Goal: Task Accomplishment & Management: Manage account settings

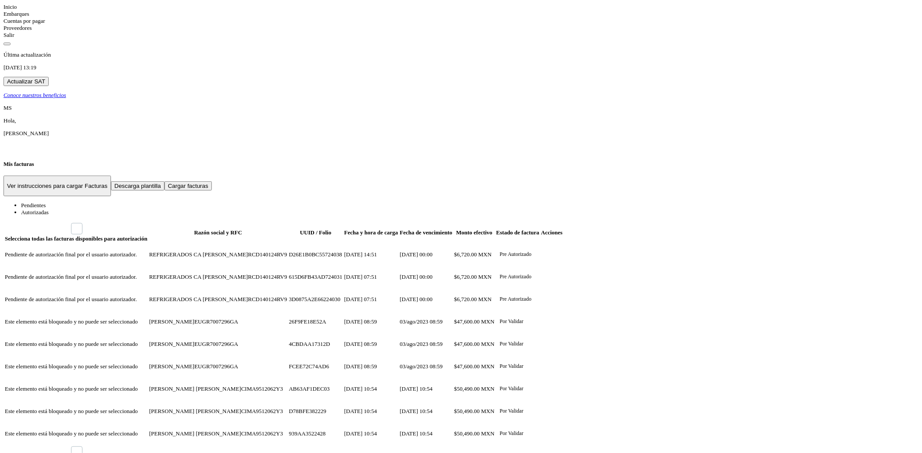
drag, startPoint x: 20, startPoint y: 46, endPoint x: 39, endPoint y: 246, distance: 201.8
click at [4, 10] on icon at bounding box center [4, 7] width 0 height 7
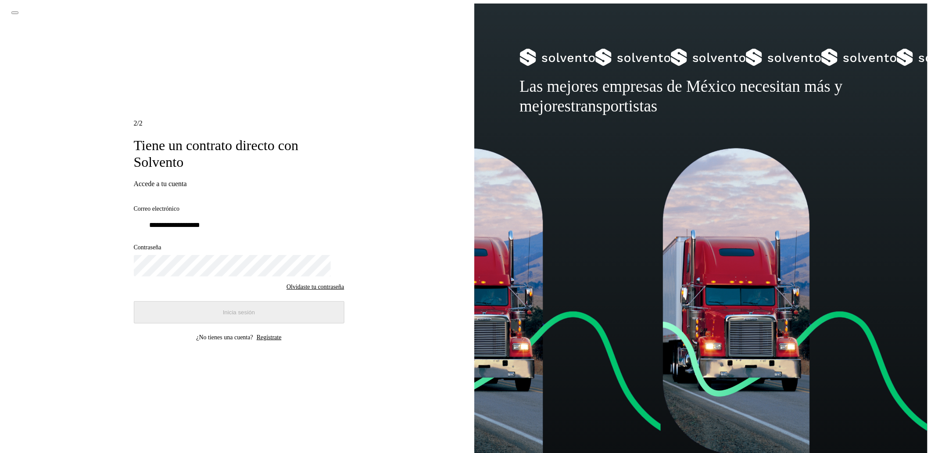
type input "**********"
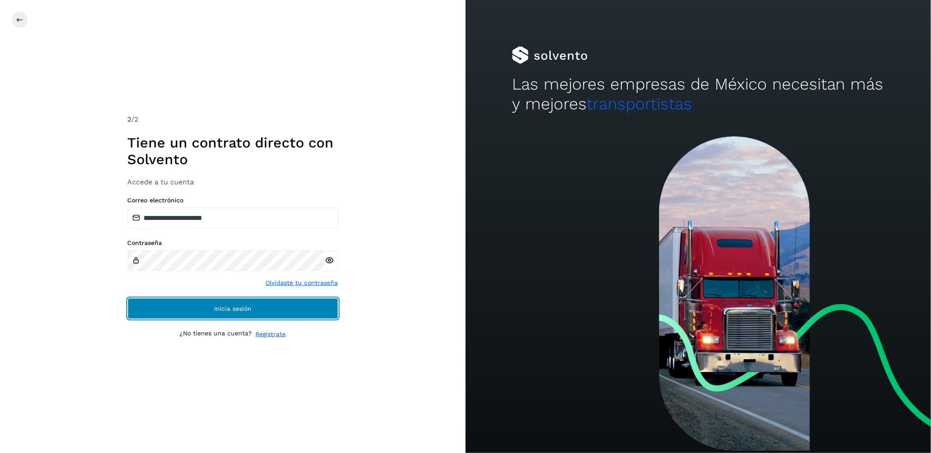
click at [216, 313] on button "Inicia sesión" at bounding box center [233, 308] width 211 height 21
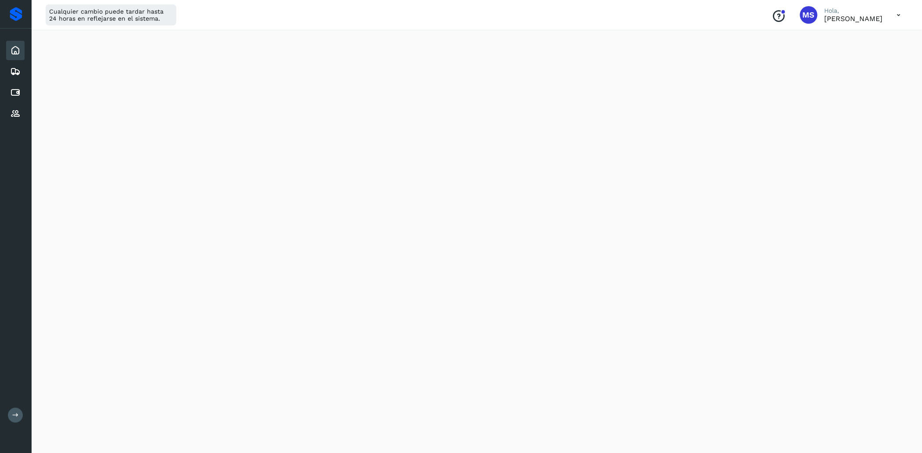
scroll to position [396, 0]
click at [839, 265] on div "Initializing..." at bounding box center [476, 52] width 869 height 779
